Goal: Navigation & Orientation: Find specific page/section

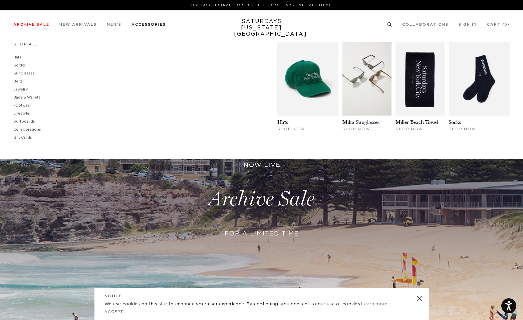
click at [140, 25] on link "Accessories" at bounding box center [148, 25] width 34 height 4
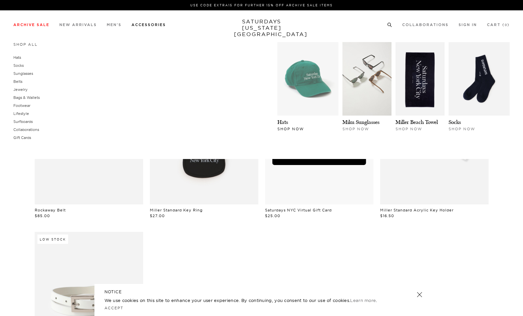
click at [302, 79] on img at bounding box center [307, 78] width 61 height 73
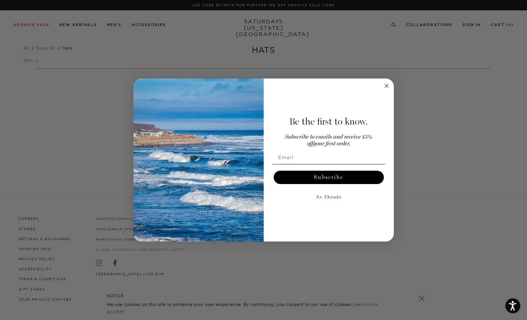
click at [387, 85] on icon "Close dialog" at bounding box center [386, 85] width 3 height 3
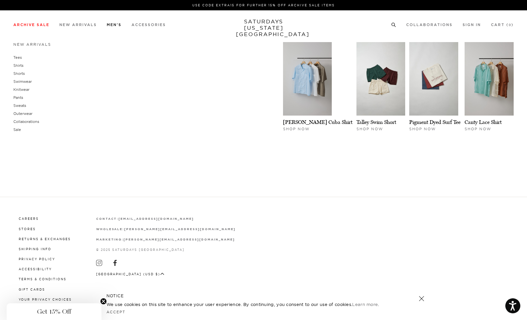
click at [116, 24] on link "Men's" at bounding box center [114, 25] width 15 height 4
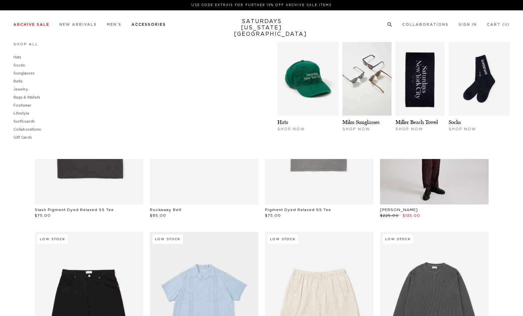
click at [140, 23] on link "Accessories" at bounding box center [148, 25] width 34 height 4
click at [296, 77] on img at bounding box center [307, 78] width 61 height 73
